Goal: Information Seeking & Learning: Learn about a topic

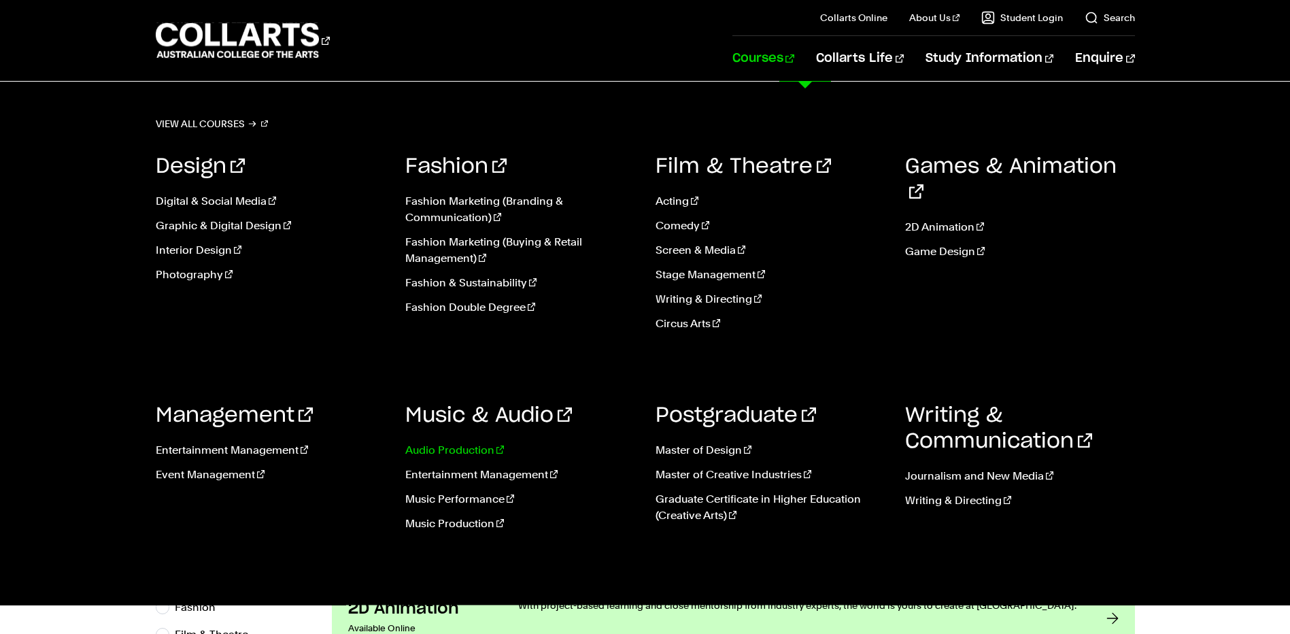
click at [459, 452] on link "Audio Production" at bounding box center [520, 450] width 230 height 16
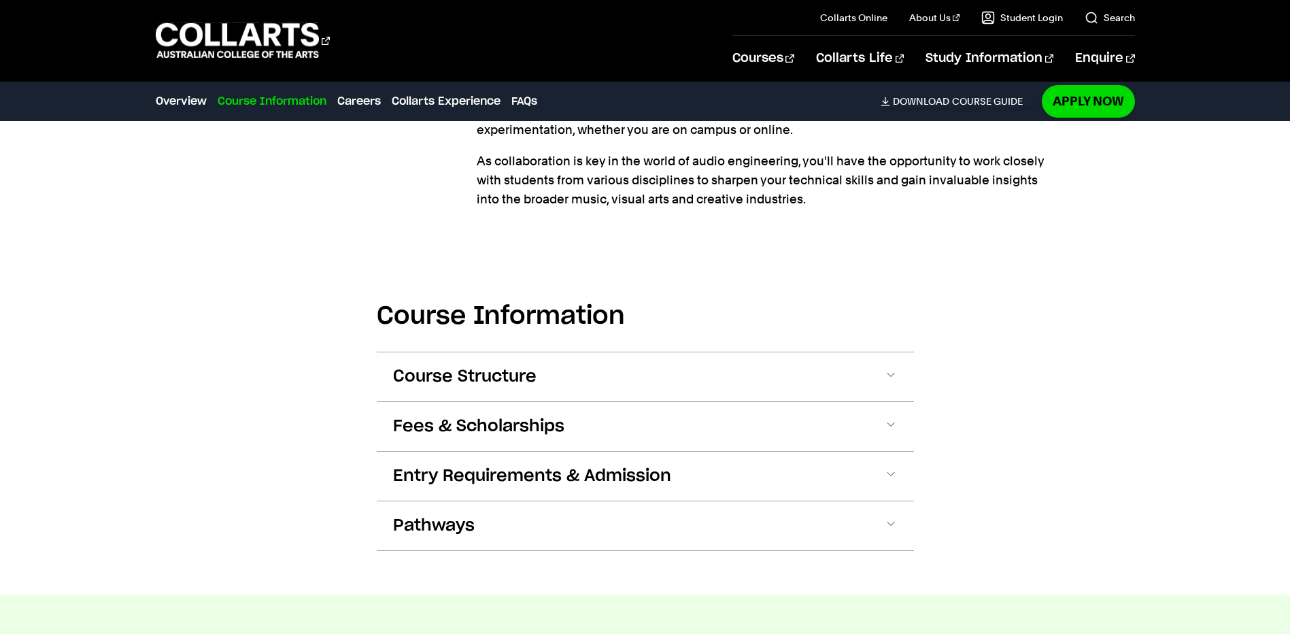
scroll to position [1224, 0]
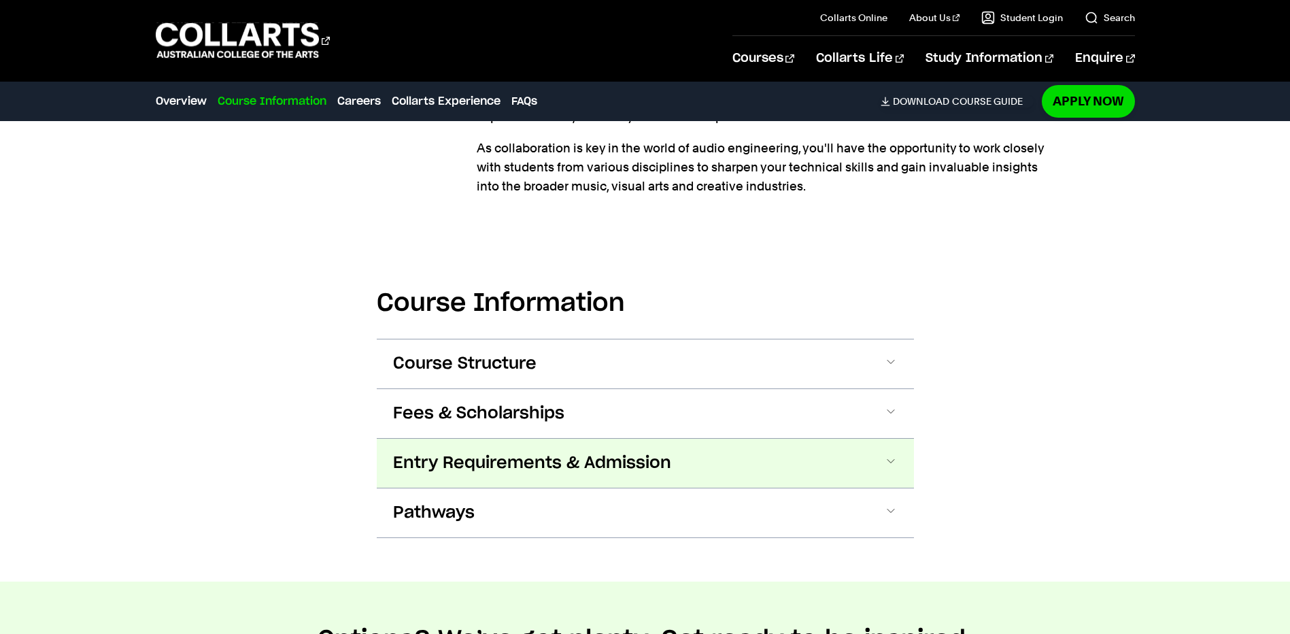
click at [503, 475] on button "Entry Requirements & Admission" at bounding box center [645, 463] width 537 height 49
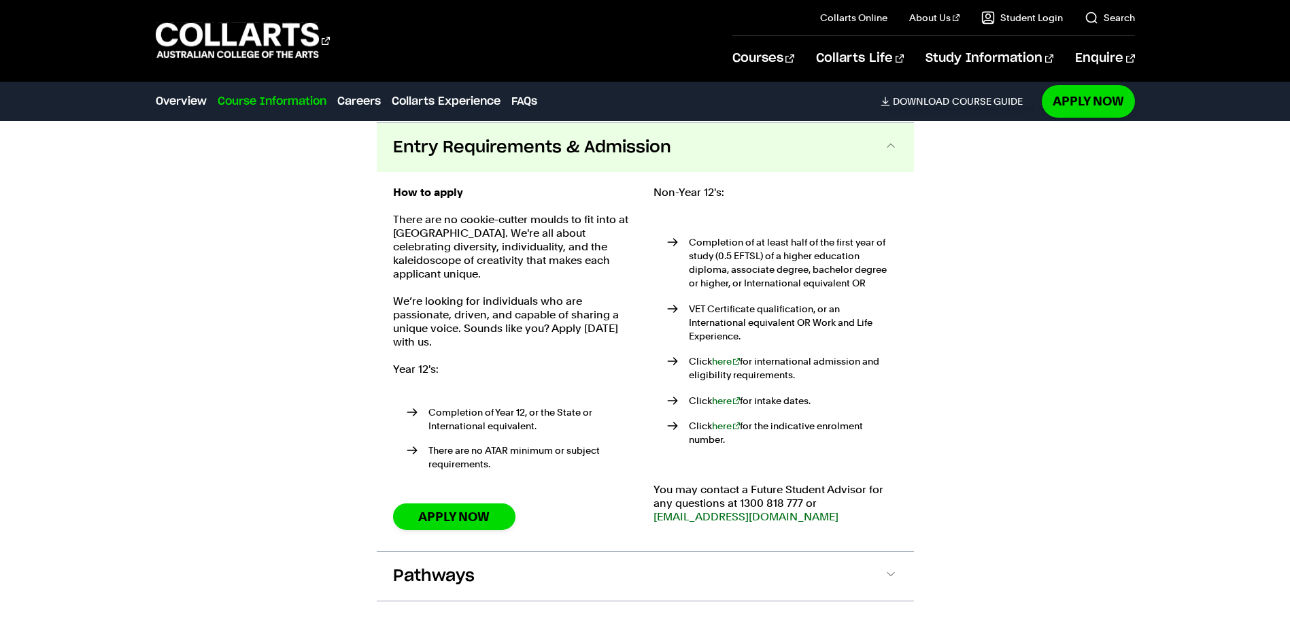
scroll to position [1540, 0]
click at [763, 275] on p "Completion of at least half of the first year of study (0.5 EFTSL) of a higher …" at bounding box center [793, 262] width 209 height 54
drag, startPoint x: 718, startPoint y: 271, endPoint x: 778, endPoint y: 275, distance: 60.0
click at [777, 274] on p "Completion of at least half of the first year of study (0.5 EFTSL) of a higher …" at bounding box center [793, 262] width 209 height 54
drag, startPoint x: 778, startPoint y: 275, endPoint x: 755, endPoint y: 290, distance: 26.6
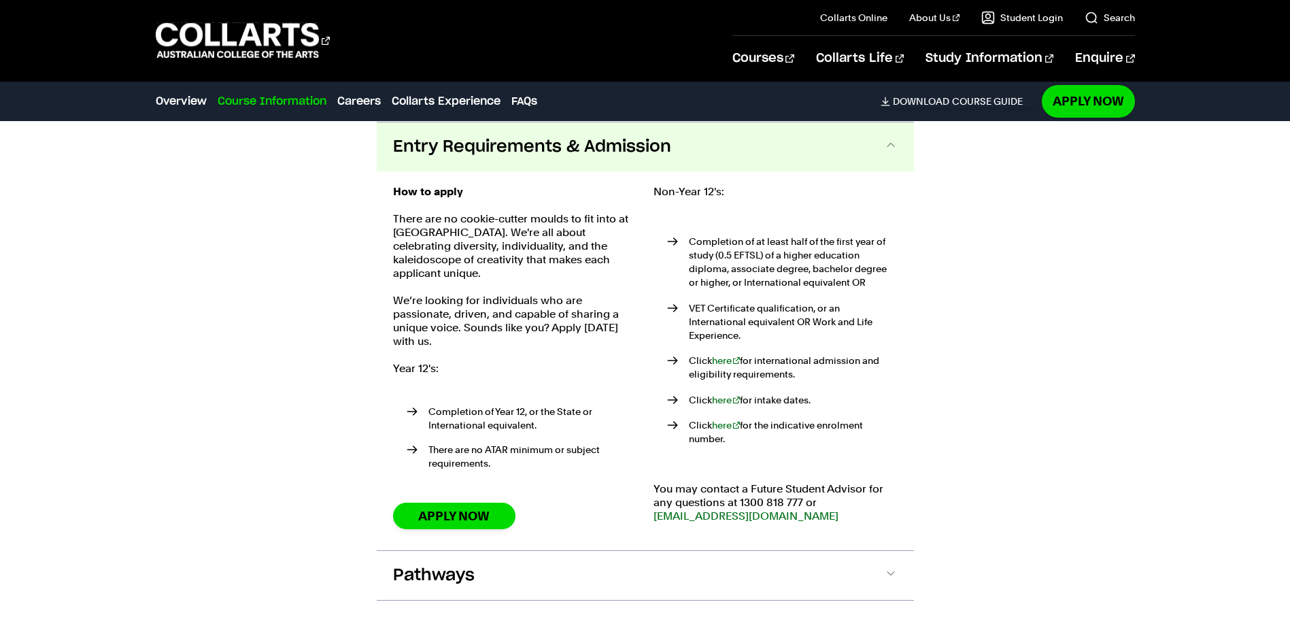
click at [762, 290] on ul "Completion of at least half of the first year of study (0.5 EFTSL) of a higher …" at bounding box center [775, 340] width 244 height 256
drag, startPoint x: 707, startPoint y: 305, endPoint x: 778, endPoint y: 309, distance: 71.5
click at [778, 309] on p "VET Certificate qualification, or an International equivalent OR Work and Life …" at bounding box center [793, 321] width 209 height 41
drag, startPoint x: 778, startPoint y: 309, endPoint x: 718, endPoint y: 312, distance: 59.9
click at [721, 312] on p "VET Certificate qualification, or an International equivalent OR Work and Life …" at bounding box center [793, 321] width 209 height 41
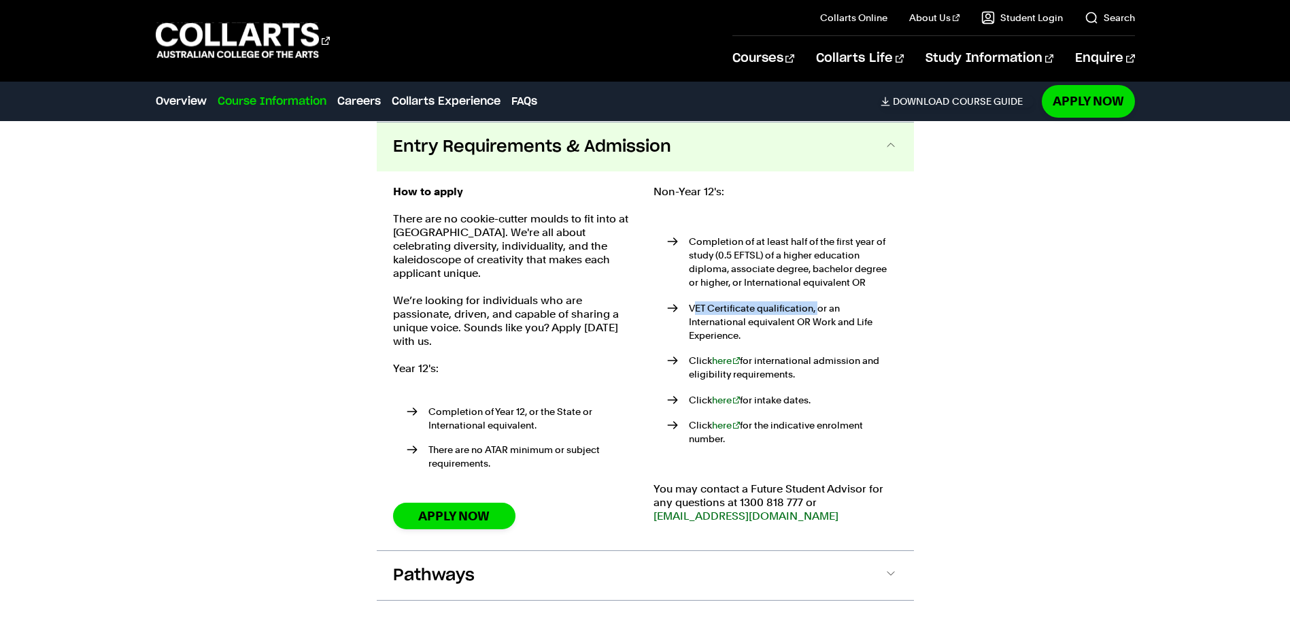
drag, startPoint x: 692, startPoint y: 309, endPoint x: 820, endPoint y: 309, distance: 127.8
click at [820, 309] on p "VET Certificate qualification, or an International equivalent OR Work and Life …" at bounding box center [793, 321] width 209 height 41
drag, startPoint x: 821, startPoint y: 309, endPoint x: 843, endPoint y: 322, distance: 25.0
click at [843, 322] on p "VET Certificate qualification, or an International equivalent OR Work and Life …" at bounding box center [793, 321] width 209 height 41
drag, startPoint x: 690, startPoint y: 239, endPoint x: 818, endPoint y: 419, distance: 220.8
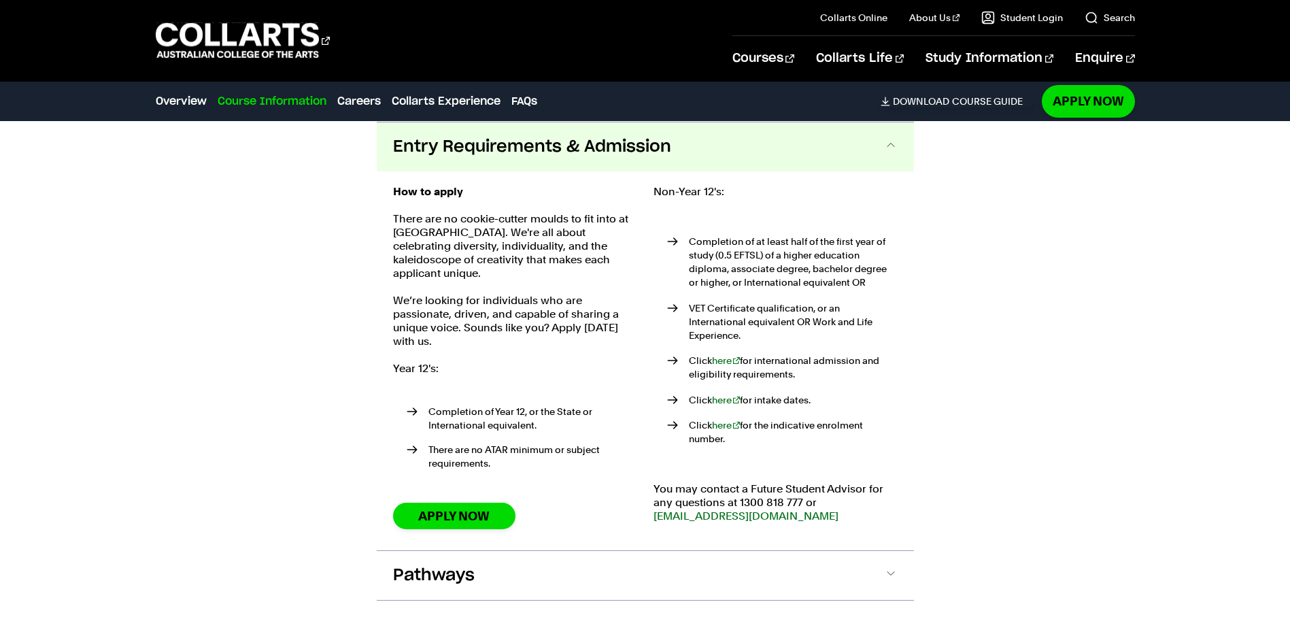
click at [818, 419] on ul "Completion of at least half of the first year of study (0.5 EFTSL) of a higher …" at bounding box center [775, 340] width 244 height 256
click at [695, 260] on p "Completion of at least half of the first year of study (0.5 EFTSL) of a higher …" at bounding box center [793, 262] width 209 height 54
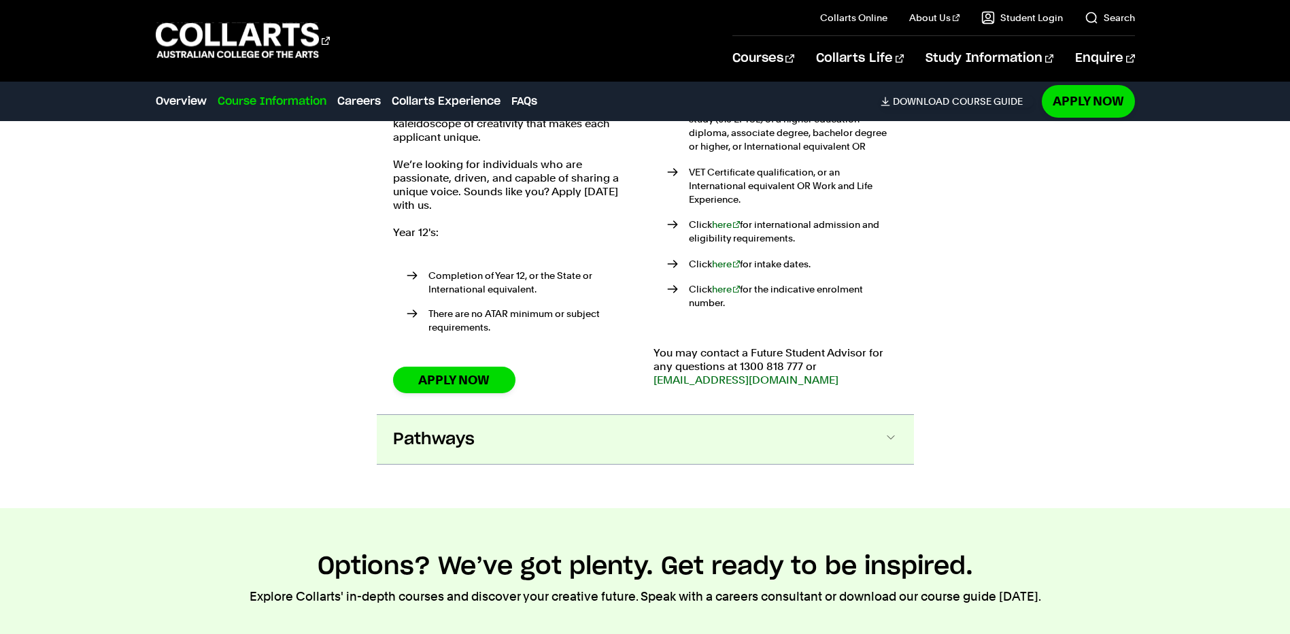
click at [602, 422] on button "Pathways" at bounding box center [645, 439] width 537 height 49
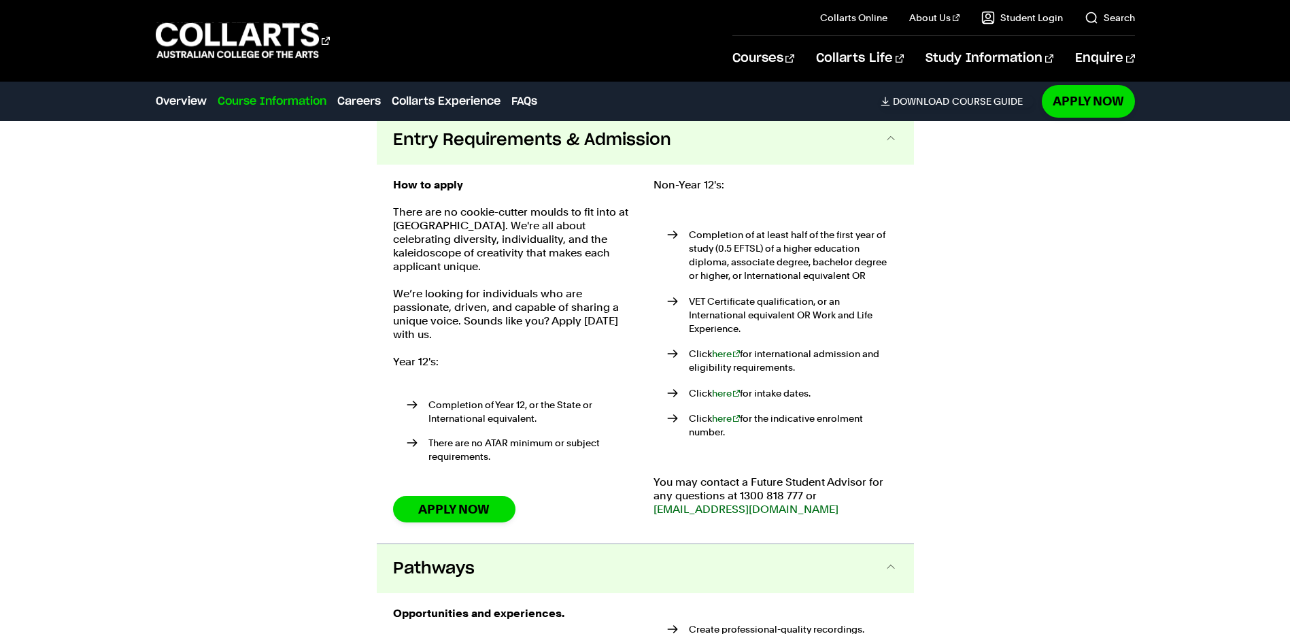
scroll to position [1479, 0]
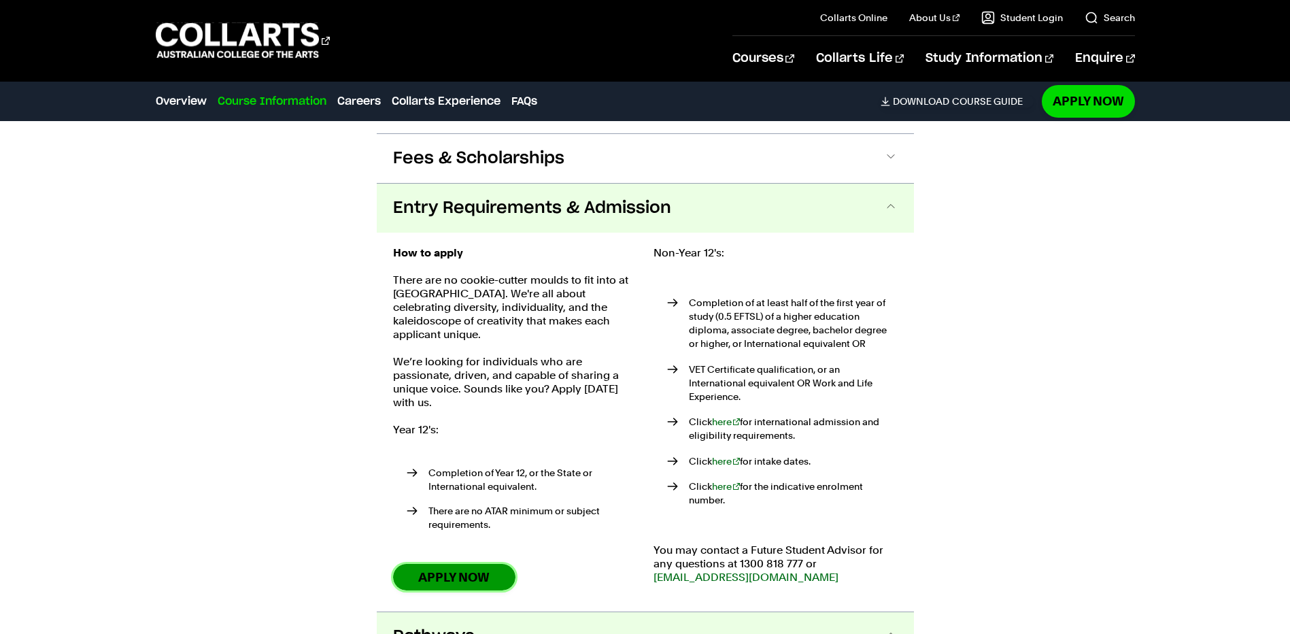
click at [449, 564] on link "Apply Now" at bounding box center [454, 577] width 122 height 27
click at [450, 310] on p "There are no cookie-cutter moulds to fit into at [GEOGRAPHIC_DATA]. We're all a…" at bounding box center [515, 307] width 244 height 68
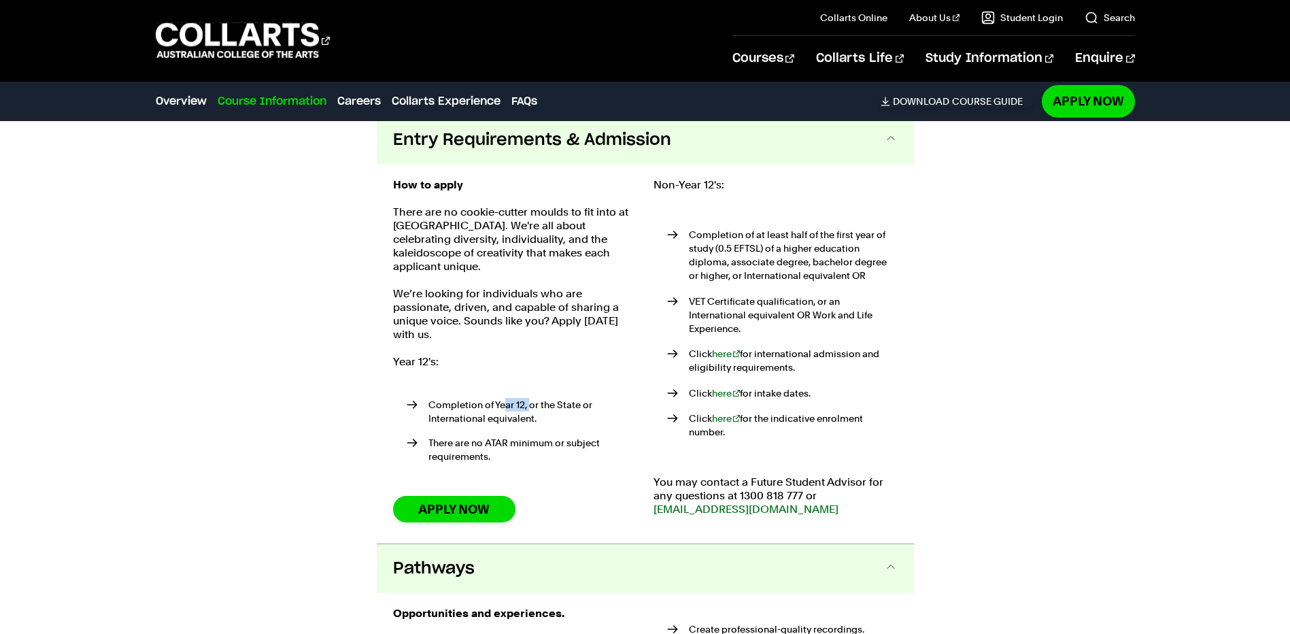
drag, startPoint x: 507, startPoint y: 394, endPoint x: 532, endPoint y: 394, distance: 25.2
click at [531, 398] on li "Completion of Year 12, or the State or International equivalent." at bounding box center [522, 411] width 231 height 27
drag, startPoint x: 532, startPoint y: 394, endPoint x: 522, endPoint y: 411, distance: 18.9
click at [530, 407] on li "Completion of Year 12, or the State or International equivalent." at bounding box center [522, 411] width 231 height 27
click at [496, 436] on li "There are no ATAR minimum or subject requirements." at bounding box center [522, 449] width 231 height 27
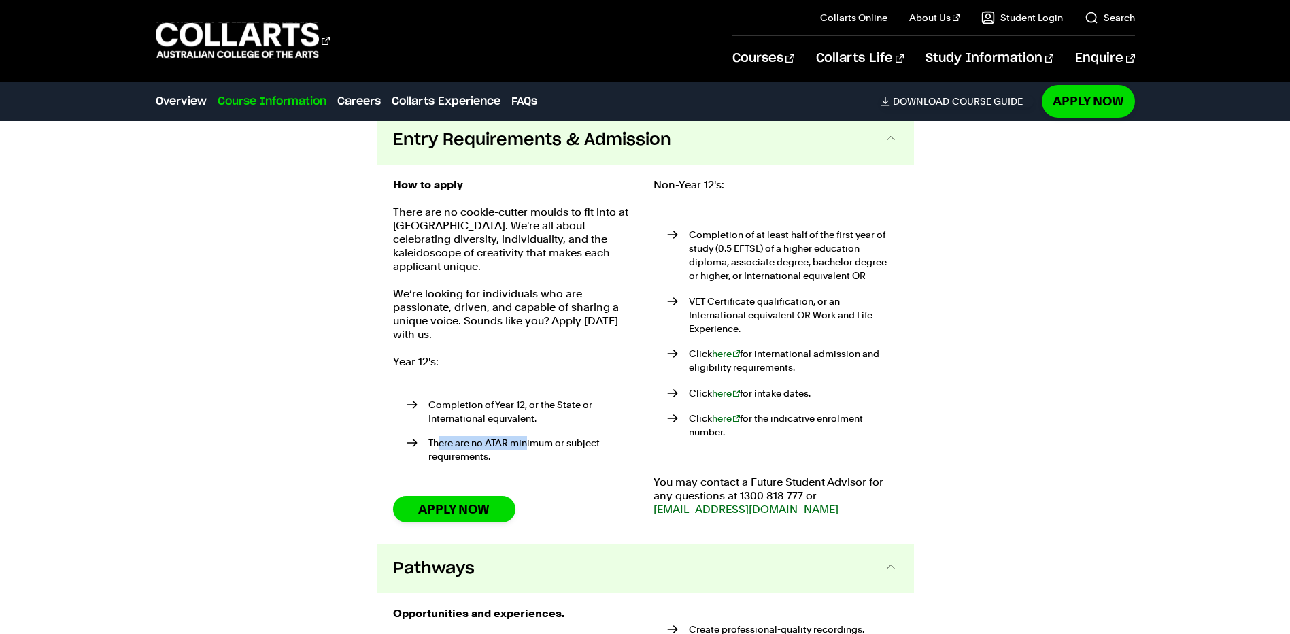
drag, startPoint x: 439, startPoint y: 428, endPoint x: 528, endPoint y: 435, distance: 89.3
click at [527, 436] on li "There are no ATAR minimum or subject requirements." at bounding box center [522, 449] width 231 height 27
drag, startPoint x: 528, startPoint y: 435, endPoint x: 521, endPoint y: 458, distance: 24.3
click at [521, 458] on ul "Completion of Year 12, or the State or International equivalent. There are no A…" at bounding box center [515, 433] width 244 height 103
drag, startPoint x: 505, startPoint y: 430, endPoint x: 541, endPoint y: 432, distance: 36.8
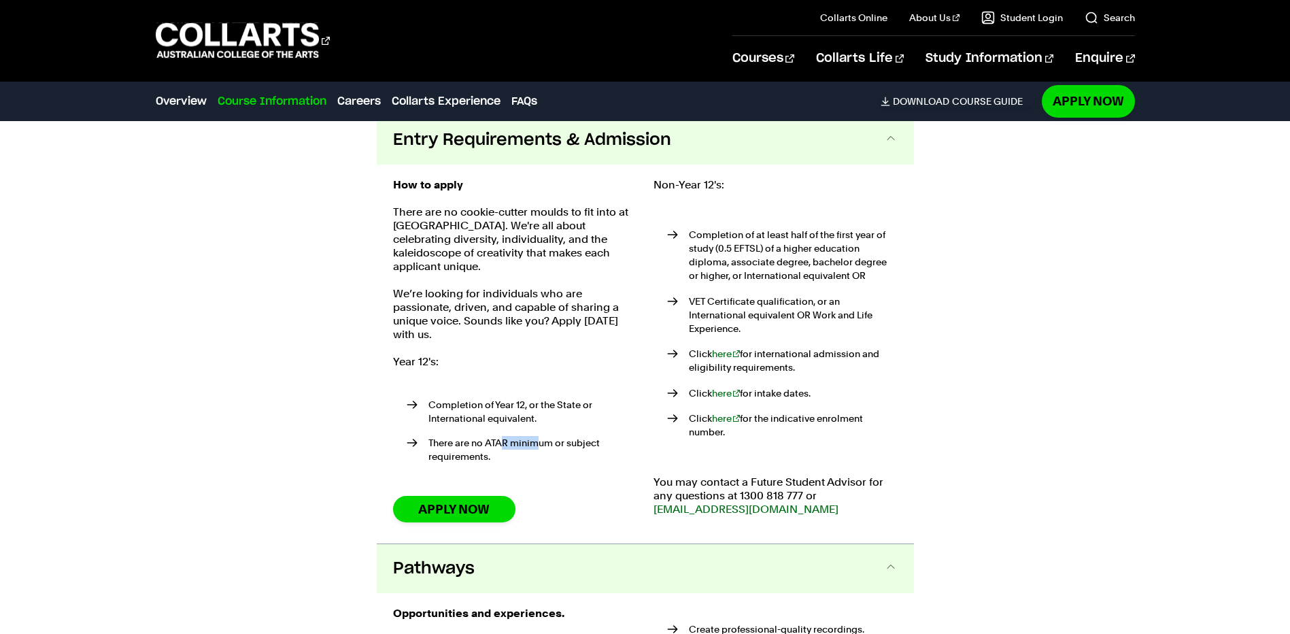
click at [541, 436] on li "There are no ATAR minimum or subject requirements." at bounding box center [522, 449] width 231 height 27
drag, startPoint x: 541, startPoint y: 432, endPoint x: 532, endPoint y: 453, distance: 22.2
click at [532, 453] on ul "Completion of Year 12, or the State or International equivalent. There are no A…" at bounding box center [515, 433] width 244 height 103
click at [333, 443] on div "Course Information Course Structure Bachelor of Audio Production The Bachelor d…" at bounding box center [645, 433] width 1198 height 1065
click at [486, 496] on link "Apply Now" at bounding box center [454, 509] width 122 height 27
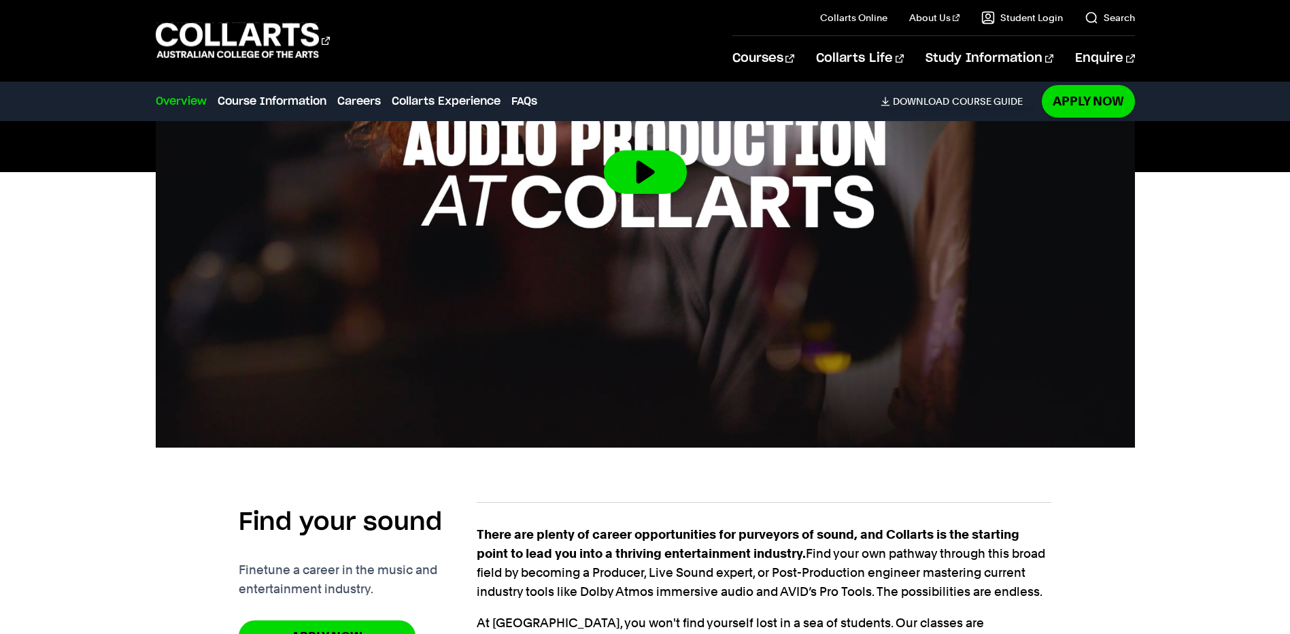
scroll to position [391, 0]
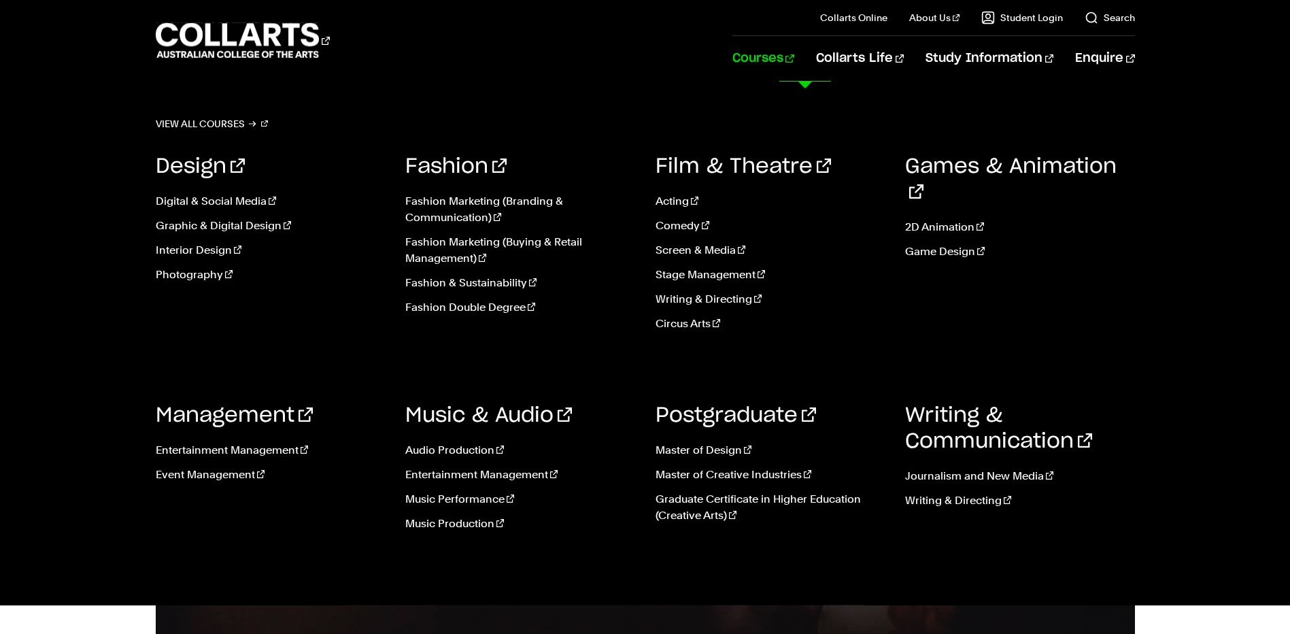
click at [794, 61] on link "Courses" at bounding box center [763, 58] width 62 height 45
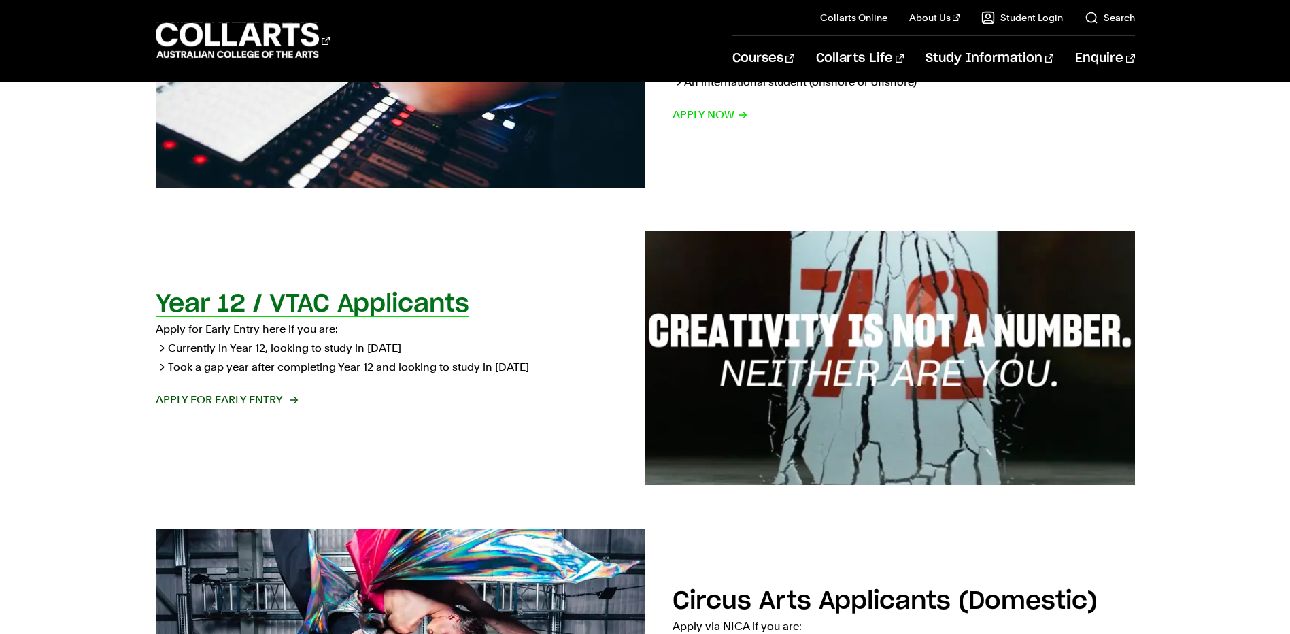
scroll to position [408, 0]
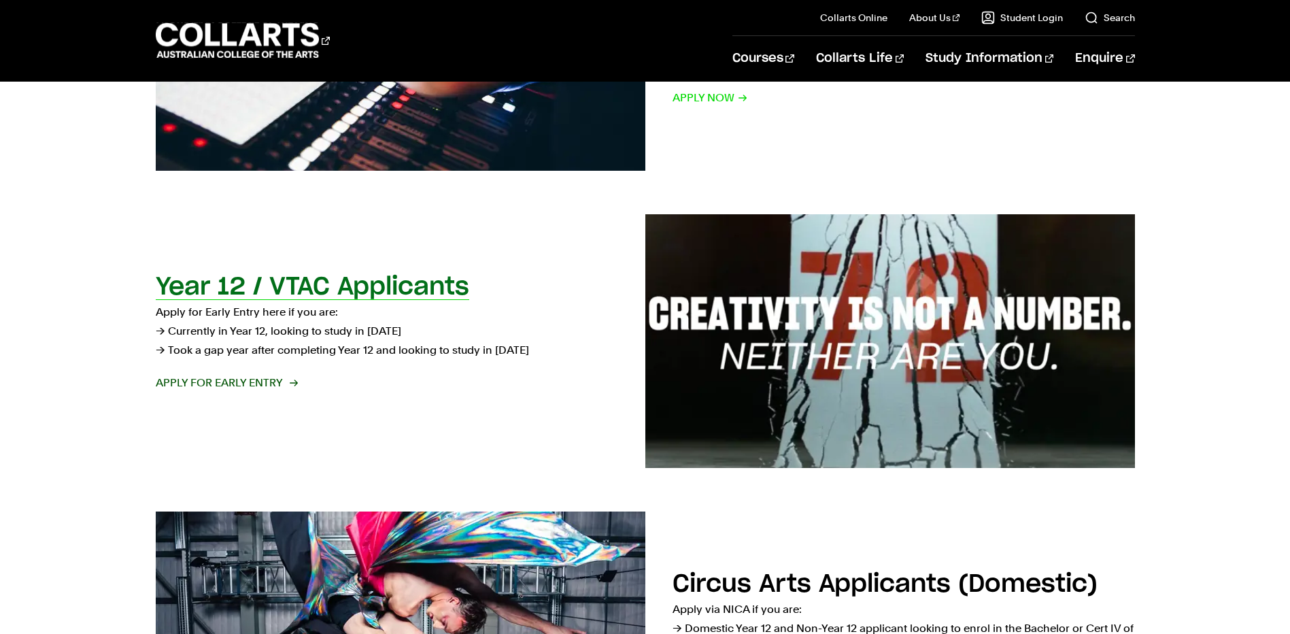
click at [271, 382] on span "Apply for Early Entry" at bounding box center [226, 382] width 141 height 19
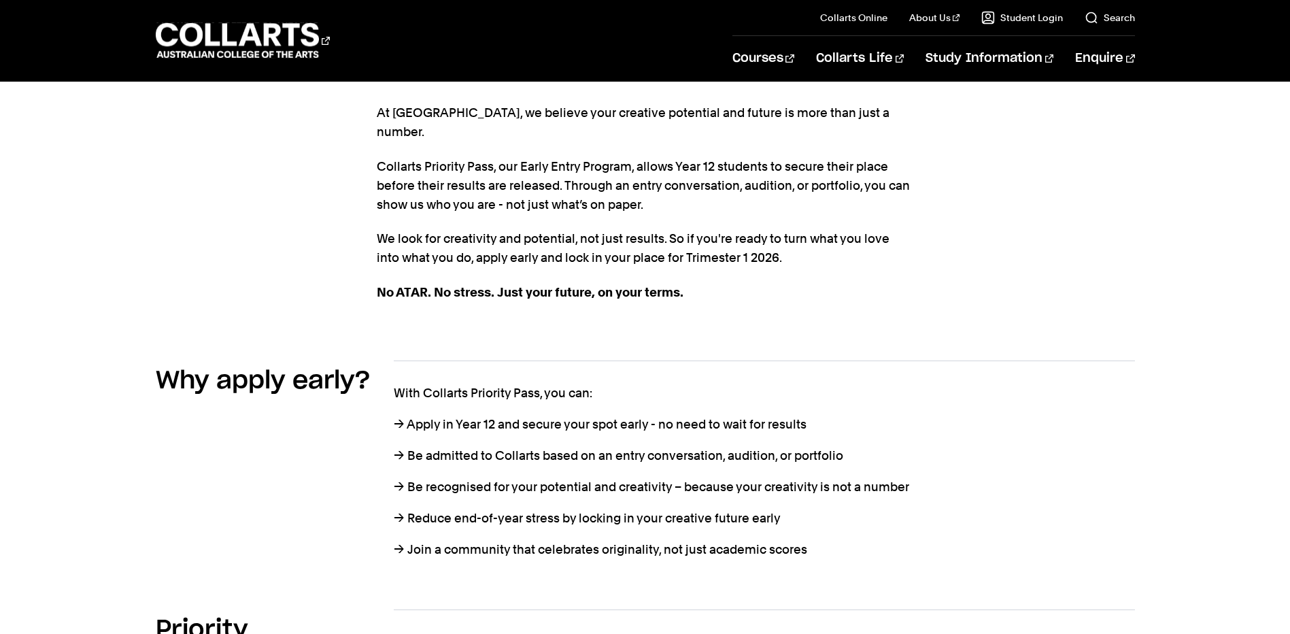
scroll to position [476, 0]
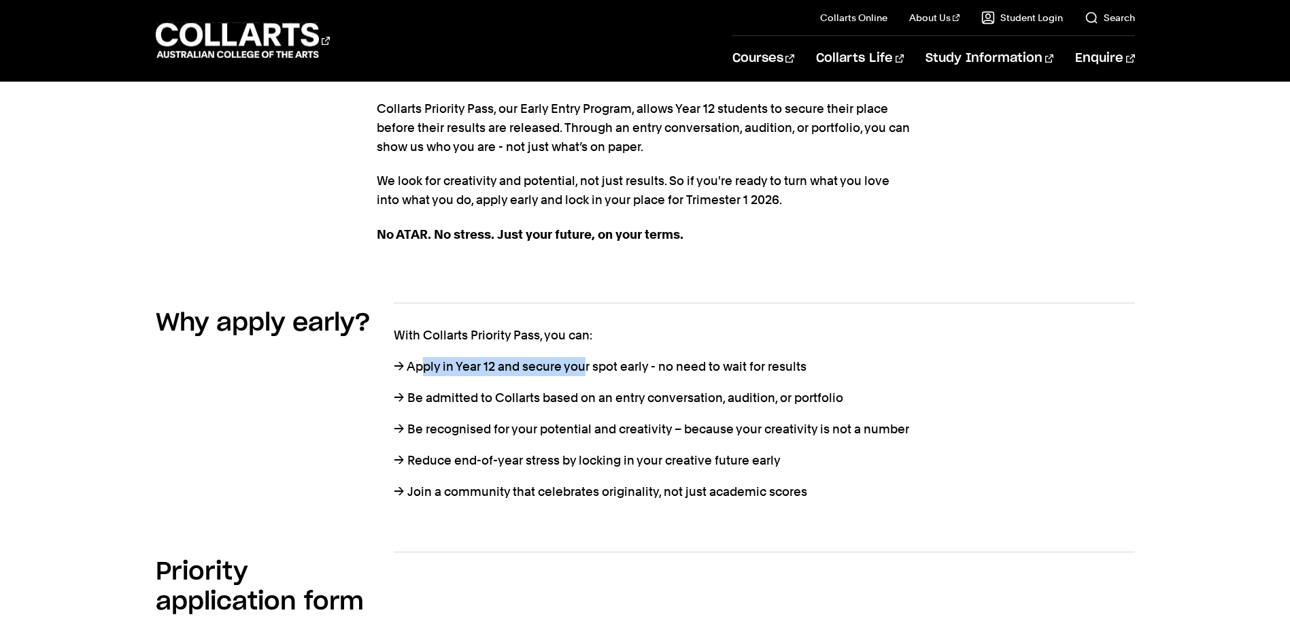
drag, startPoint x: 422, startPoint y: 349, endPoint x: 592, endPoint y: 349, distance: 170.0
click at [588, 357] on p "→ Apply in Year 12 and secure your spot early - no need to wait for results" at bounding box center [764, 366] width 741 height 19
click at [594, 357] on p "→ Apply in Year 12 and secure your spot early - no need to wait for results" at bounding box center [764, 366] width 741 height 19
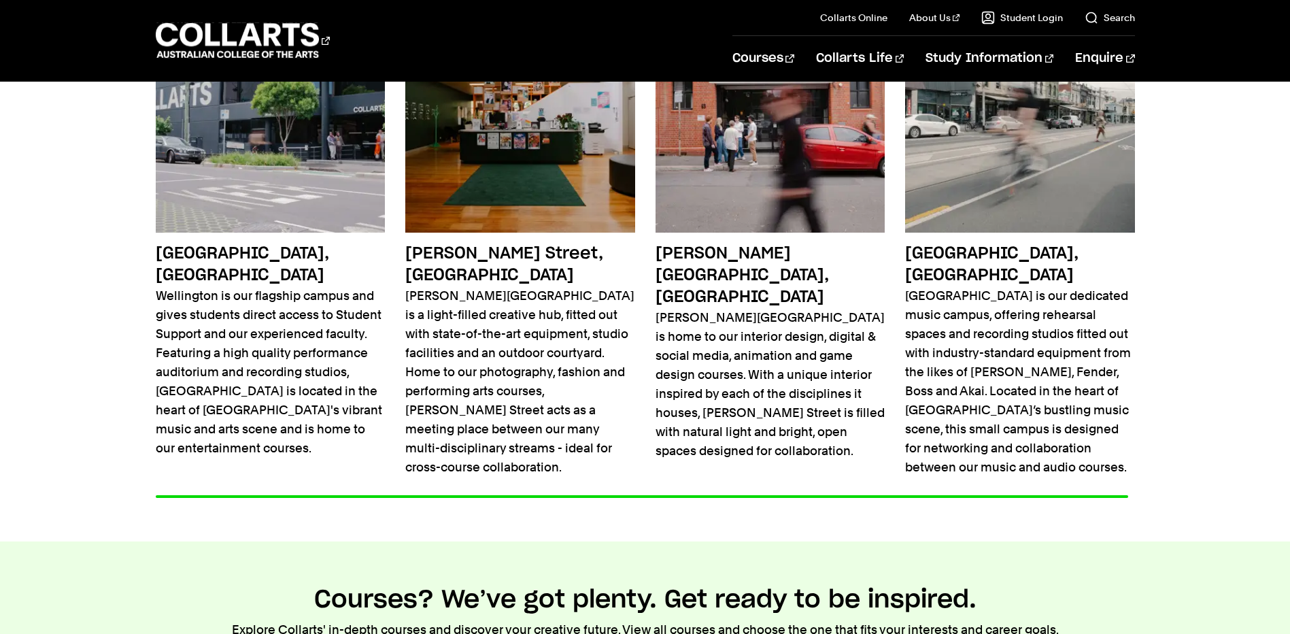
scroll to position [2584, 0]
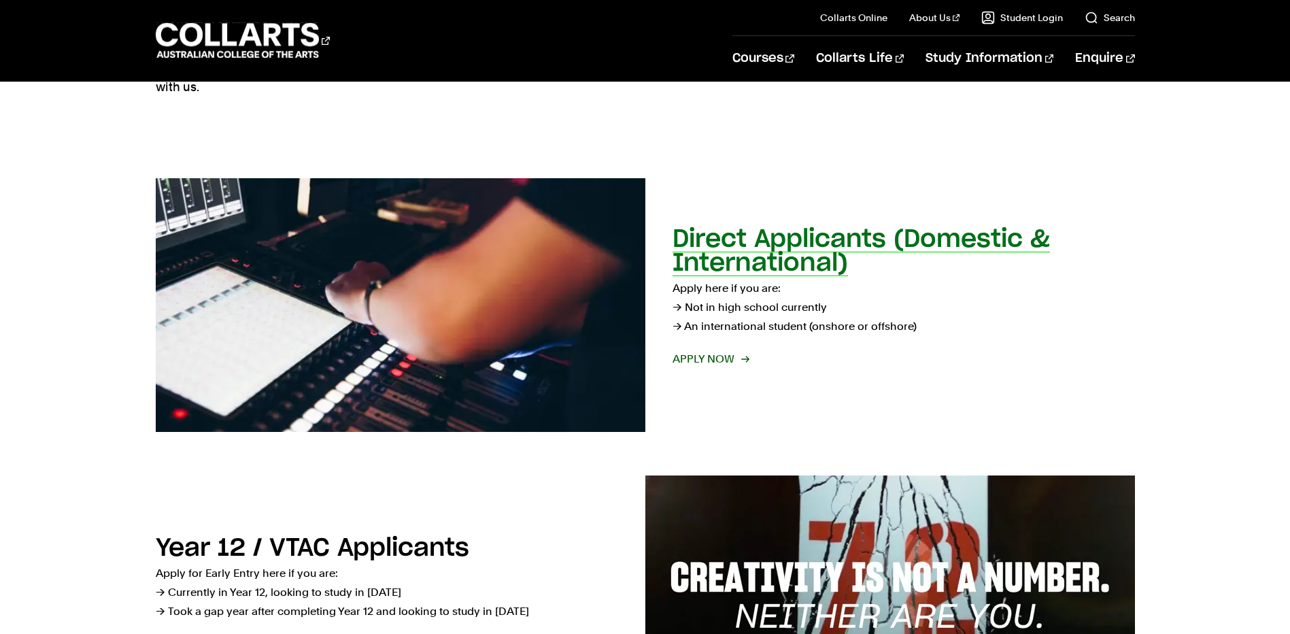
scroll to position [136, 0]
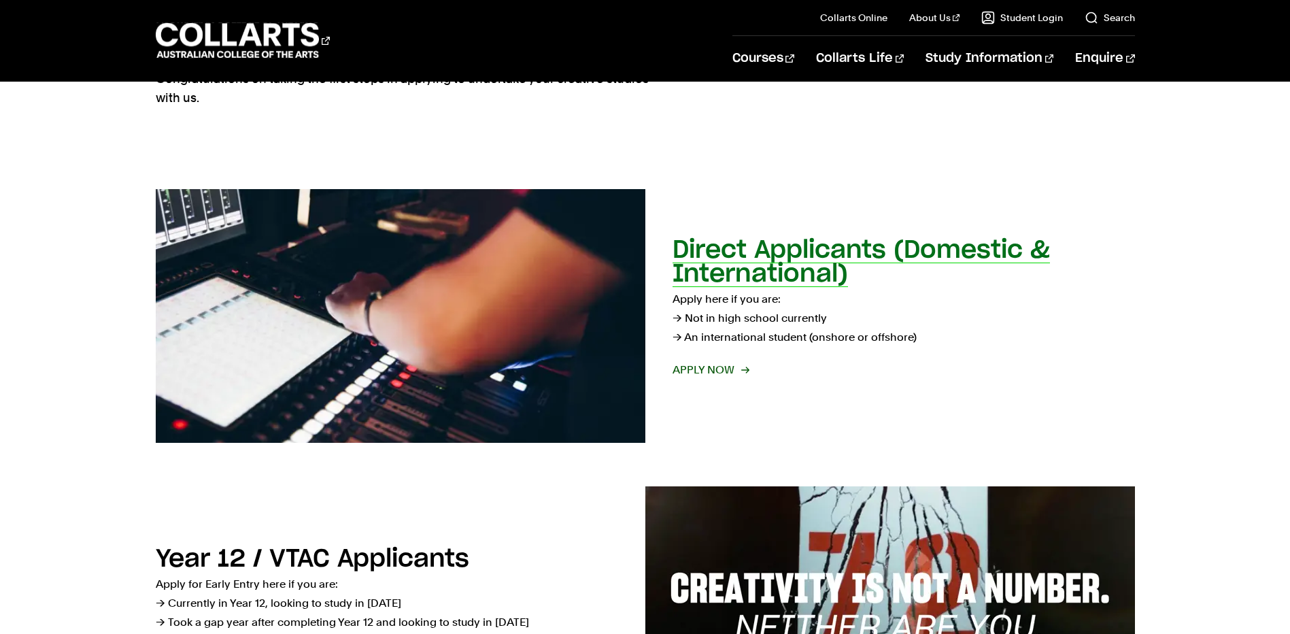
click at [742, 364] on span "Apply now" at bounding box center [710, 369] width 75 height 19
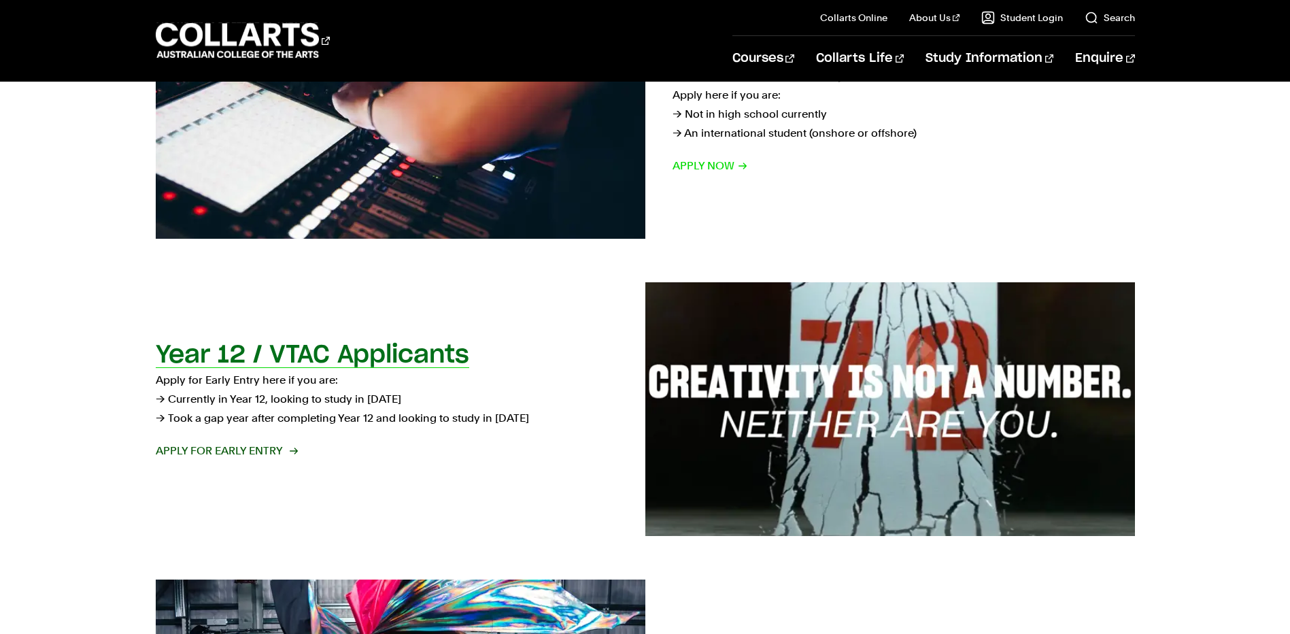
click at [273, 458] on span "Apply for Early Entry" at bounding box center [226, 450] width 141 height 19
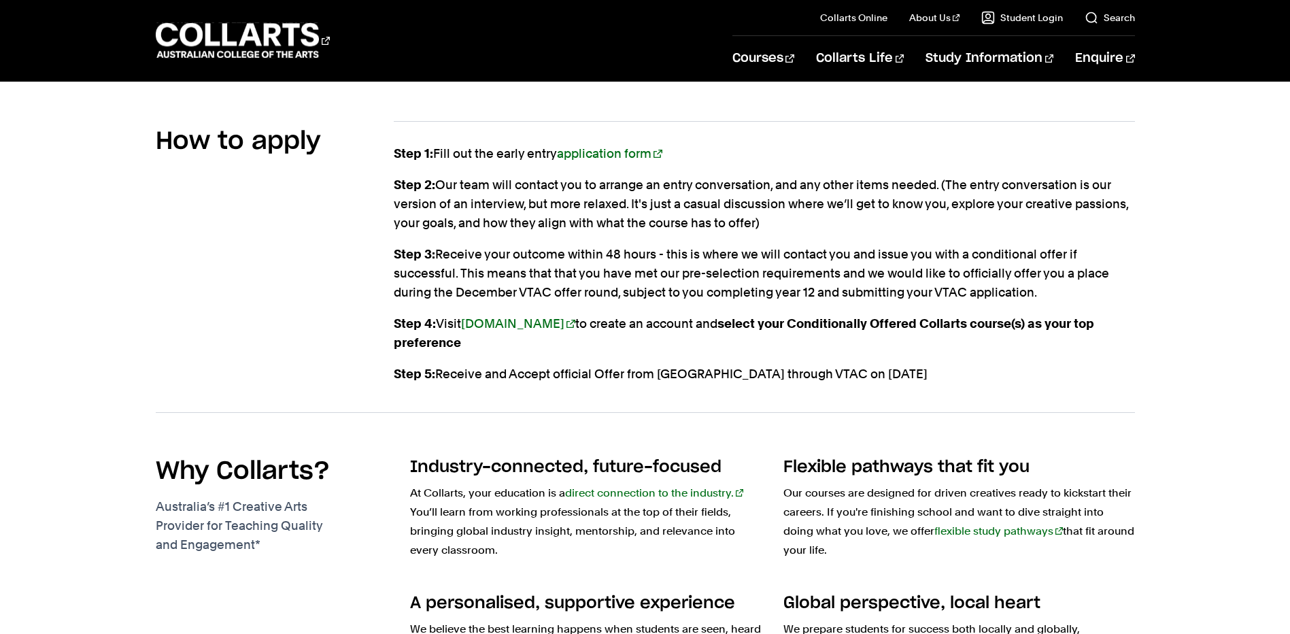
scroll to position [1564, 0]
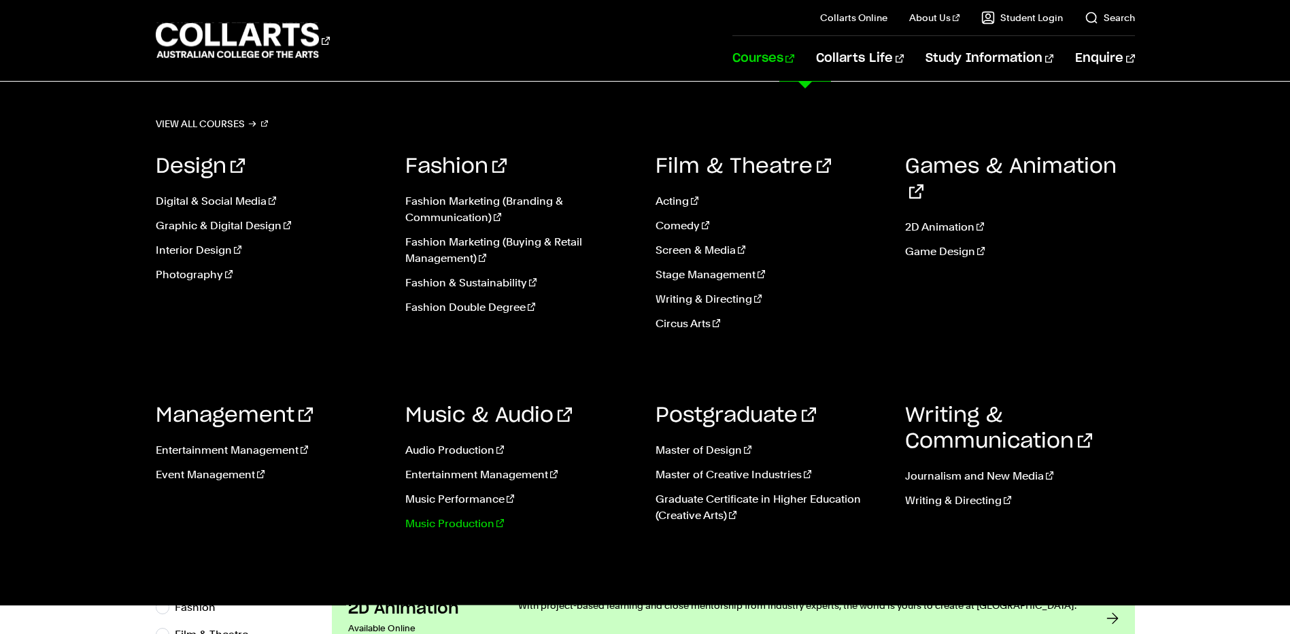
click at [480, 526] on link "Music Production" at bounding box center [520, 523] width 230 height 16
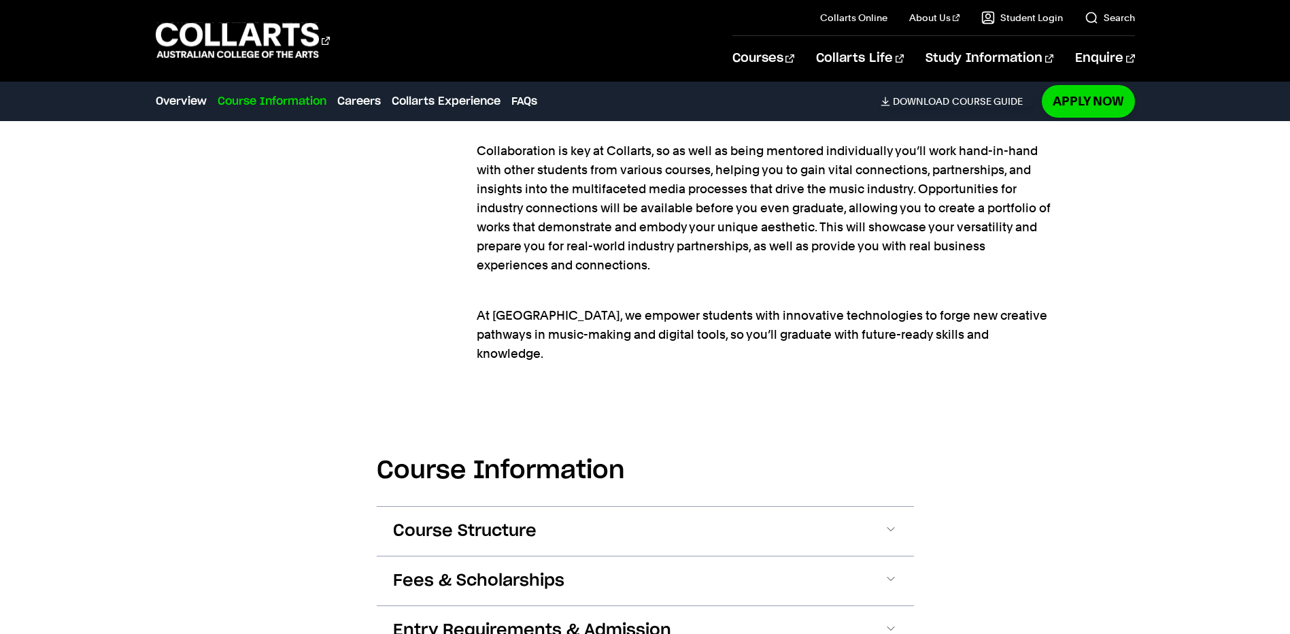
scroll to position [1632, 0]
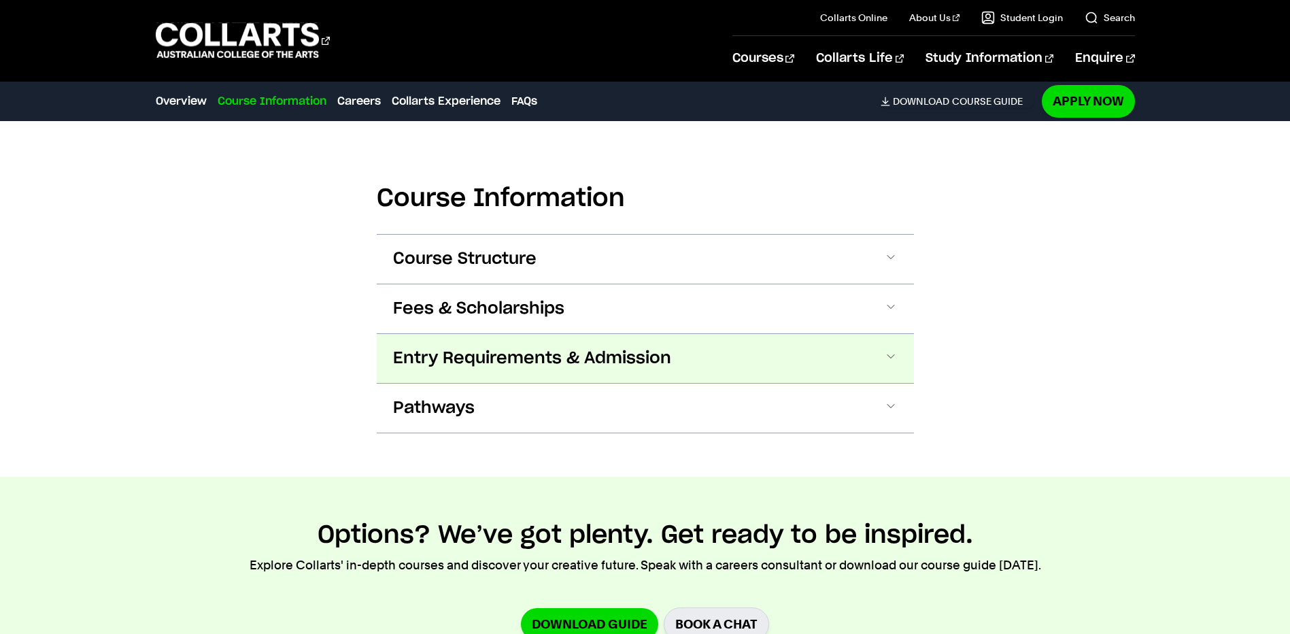
click at [526, 347] on span "Entry Requirements & Admission" at bounding box center [532, 358] width 278 height 22
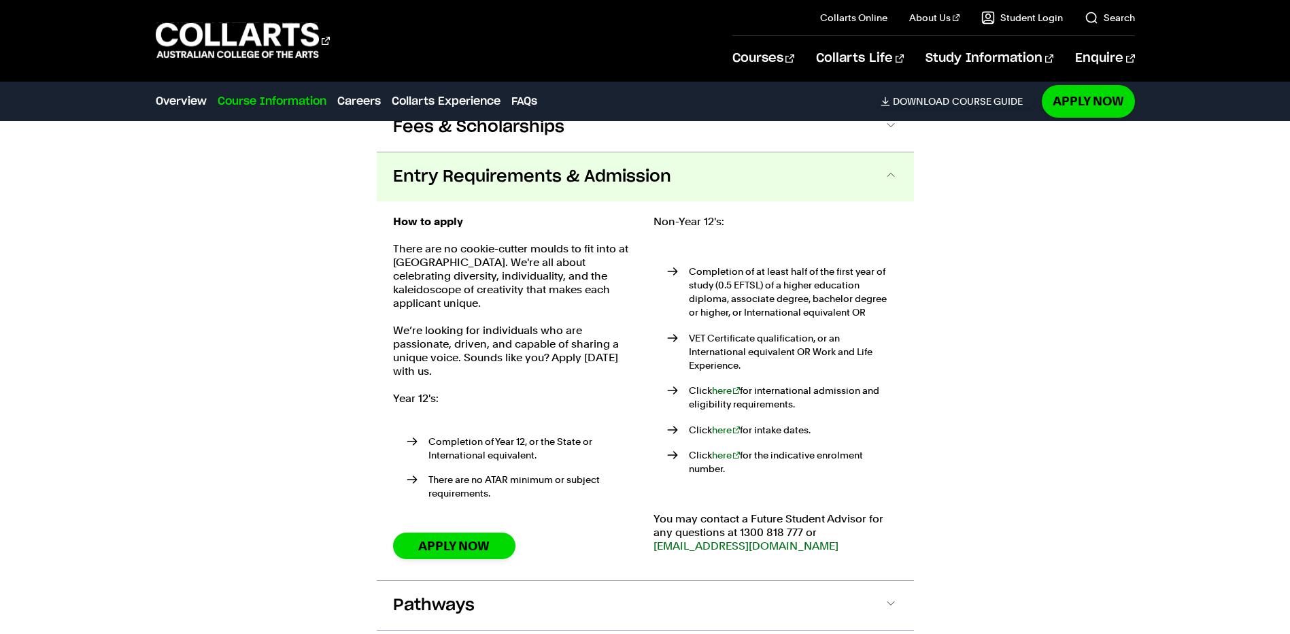
scroll to position [1824, 0]
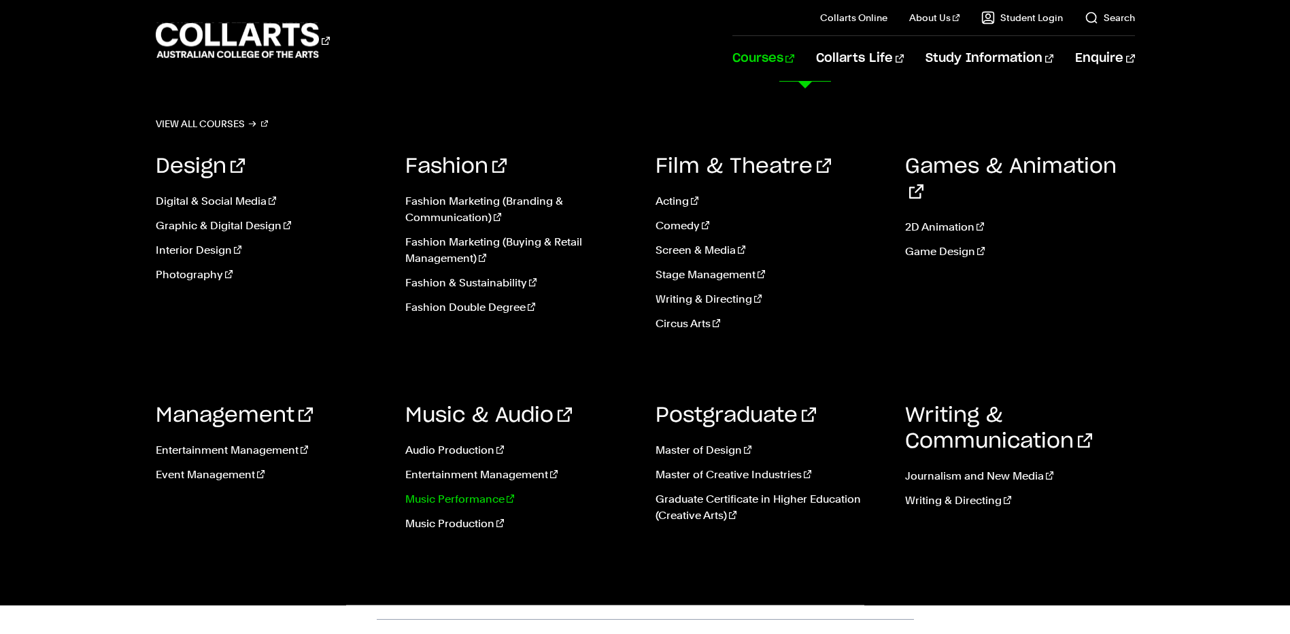
click at [473, 499] on link "Music Performance" at bounding box center [520, 499] width 230 height 16
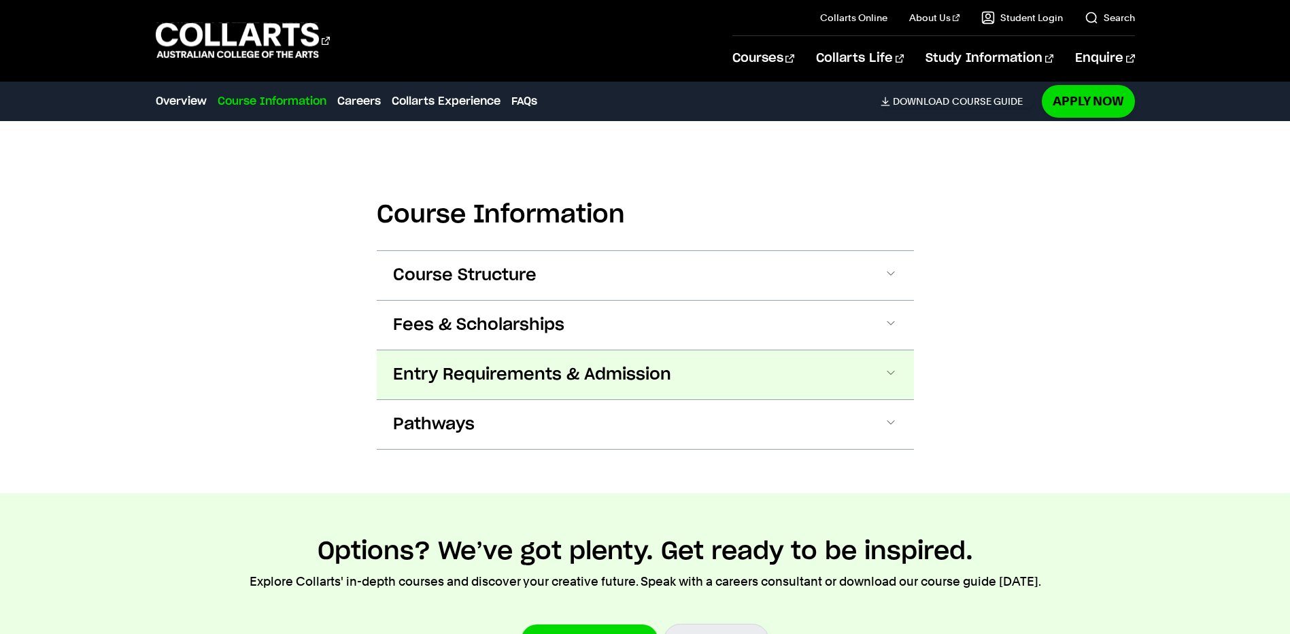
click at [501, 388] on button "Entry Requirements & Admission" at bounding box center [645, 374] width 537 height 49
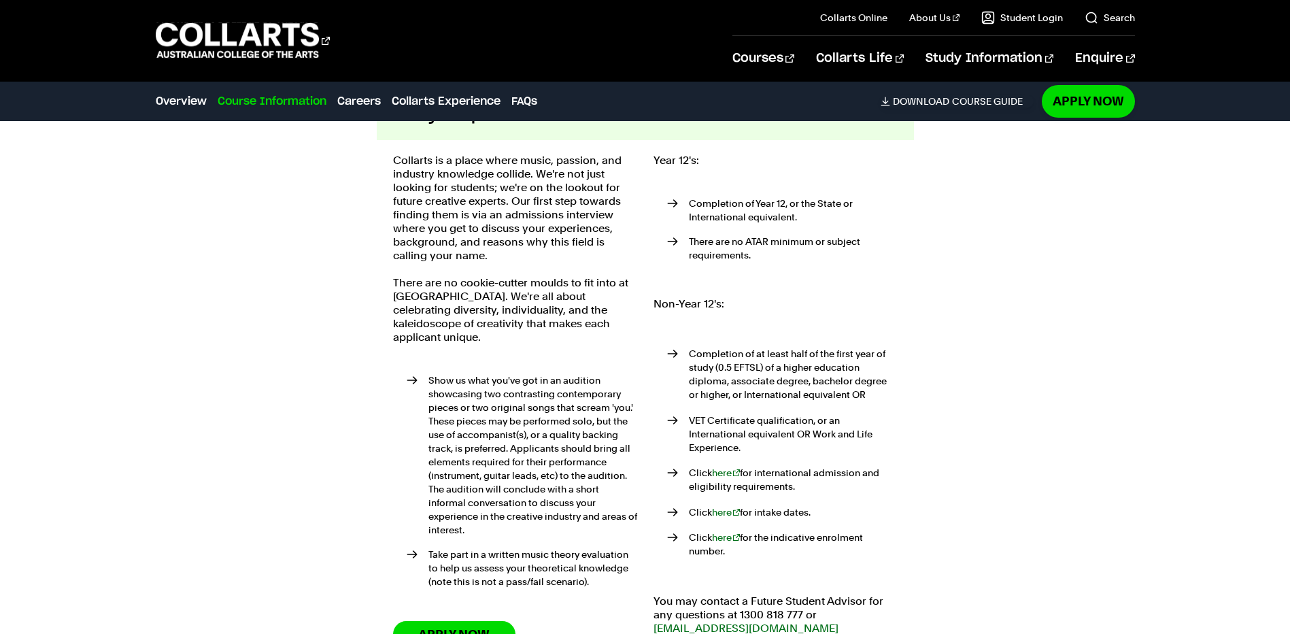
scroll to position [1452, 0]
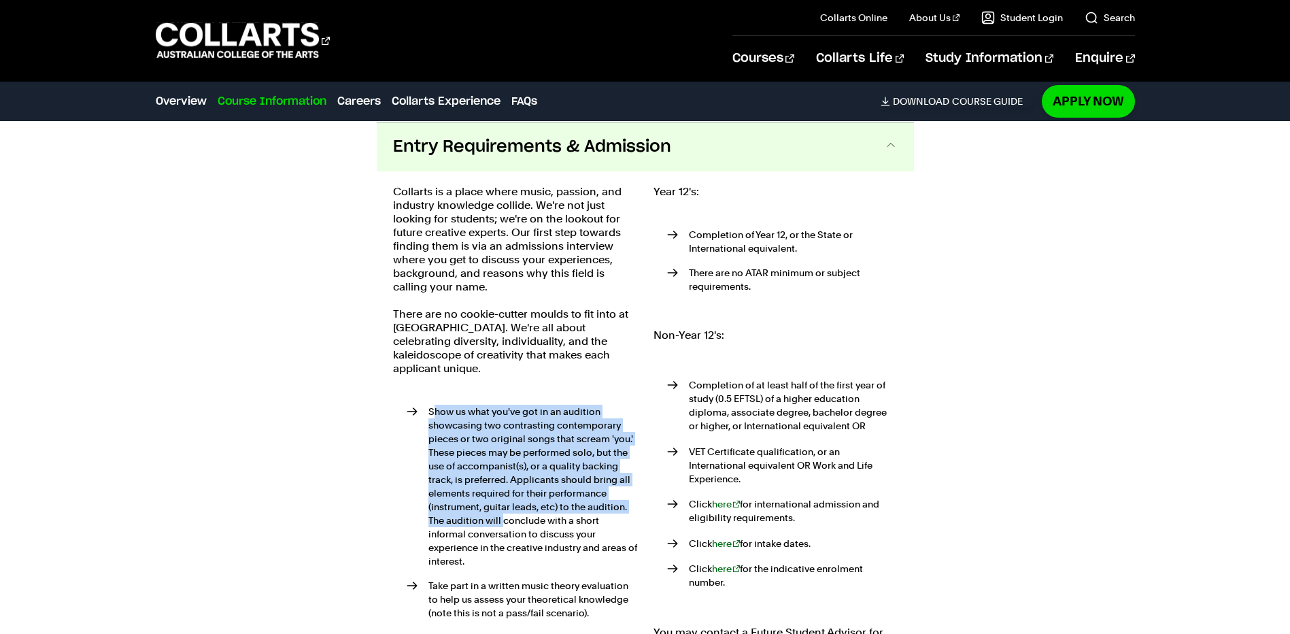
drag, startPoint x: 432, startPoint y: 396, endPoint x: 503, endPoint y: 500, distance: 125.6
click at [503, 500] on li "Show us what you've got in an audition showcasing two contrasting contemporary …" at bounding box center [522, 486] width 231 height 163
drag, startPoint x: 503, startPoint y: 500, endPoint x: 492, endPoint y: 511, distance: 15.9
click at [494, 512] on li "Show us what you've got in an audition showcasing two contrasting contemporary …" at bounding box center [522, 486] width 231 height 163
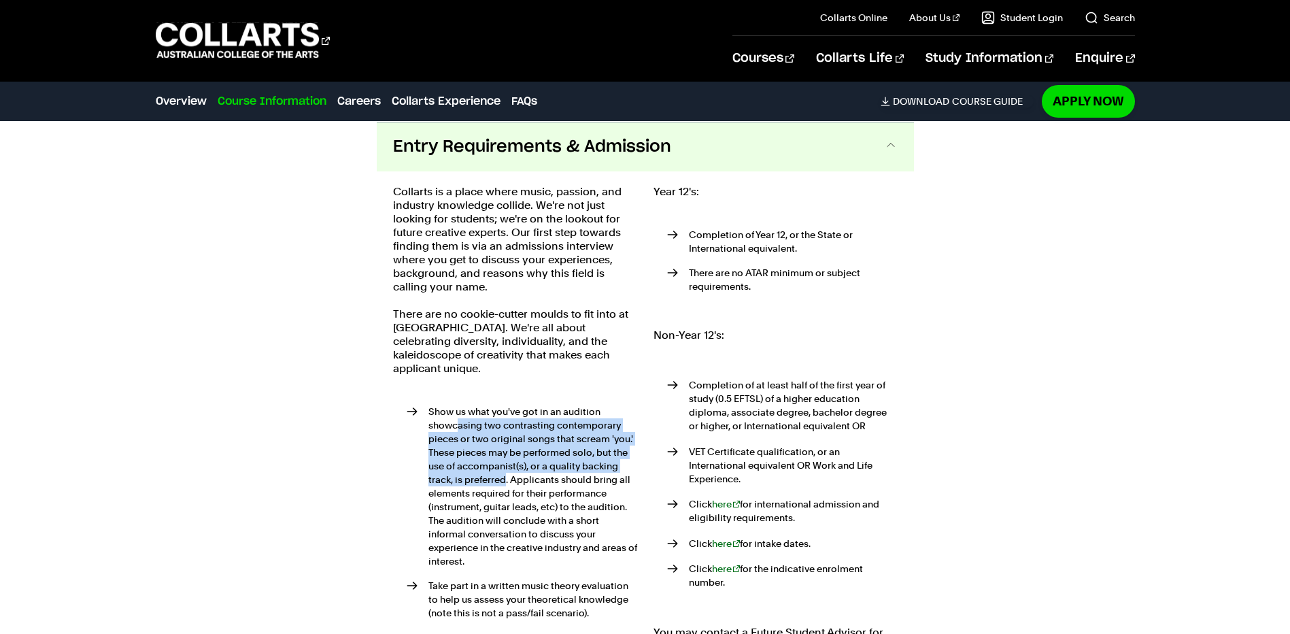
drag, startPoint x: 455, startPoint y: 413, endPoint x: 503, endPoint y: 473, distance: 76.5
click at [503, 473] on li "Show us what you've got in an audition showcasing two contrasting contemporary …" at bounding box center [522, 486] width 231 height 163
drag, startPoint x: 503, startPoint y: 473, endPoint x: 498, endPoint y: 481, distance: 8.9
click at [498, 481] on li "Show us what you've got in an audition showcasing two contrasting contemporary …" at bounding box center [522, 486] width 231 height 163
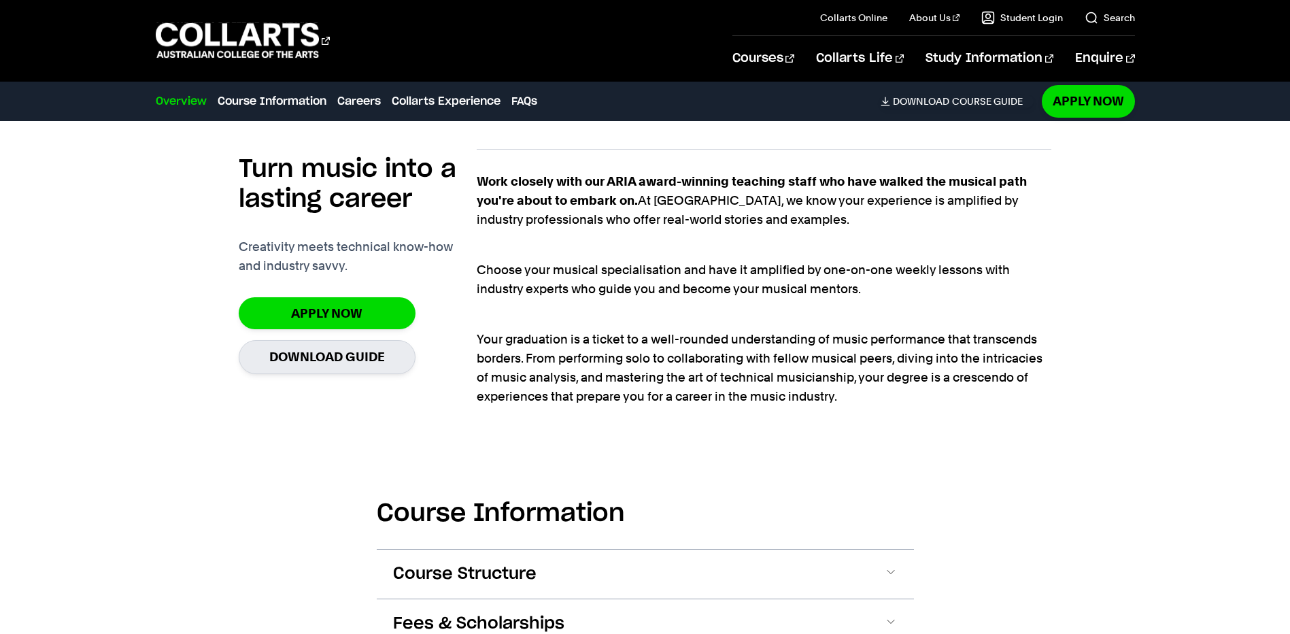
scroll to position [772, 0]
